Goal: Information Seeking & Learning: Understand process/instructions

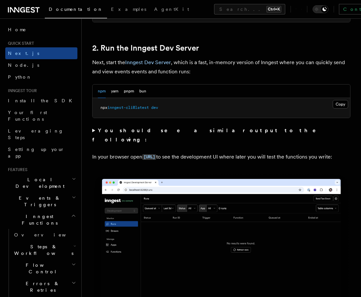
scroll to position [439, 0]
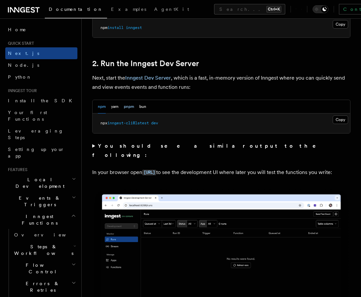
click at [130, 100] on button "pnpm" at bounding box center [129, 106] width 10 height 13
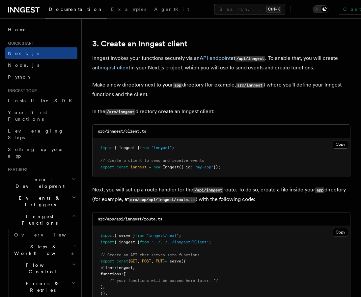
scroll to position [790, 0]
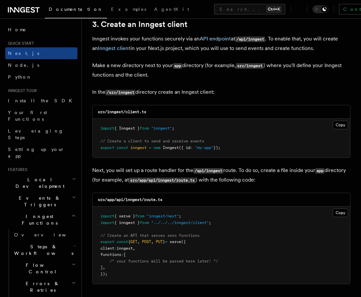
click at [176, 214] on span ""inngest/next"" at bounding box center [162, 216] width 32 height 5
click at [190, 207] on pre "import { serve } from "inngest/next" ; import { inngest } from "../../../innges…" at bounding box center [220, 245] width 257 height 77
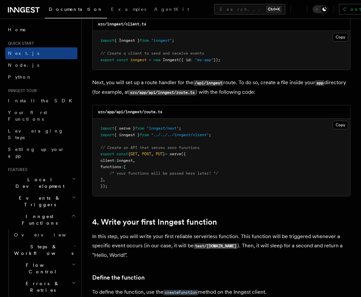
click at [189, 120] on pre "import { serve } from "inngest/next" ; import { inngest } from "../../../innges…" at bounding box center [220, 157] width 257 height 77
click at [170, 122] on pre "import { serve } from "inngest/next" ; import { inngest } from "../../../innges…" at bounding box center [220, 157] width 257 height 77
click at [207, 122] on pre "import { serve } from "inngest/next" ; import { inngest } from "../../../innges…" at bounding box center [220, 157] width 257 height 77
click at [253, 125] on pre "import { serve } from "inngest/next" ; import { inngest } from "../../../innges…" at bounding box center [220, 157] width 257 height 77
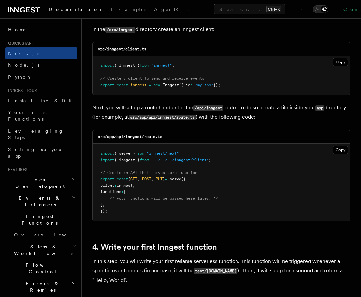
scroll to position [790, 0]
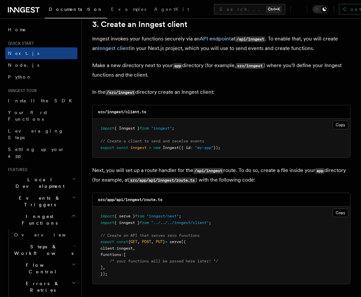
click at [282, 132] on pre "import { Inngest } from "inngest" ; // Create a client to send and receive even…" at bounding box center [220, 138] width 257 height 39
click at [250, 70] on p "Make a new directory next to your app directory (for example, src/inngest ) whe…" at bounding box center [221, 70] width 258 height 19
